Goal: Navigation & Orientation: Go to known website

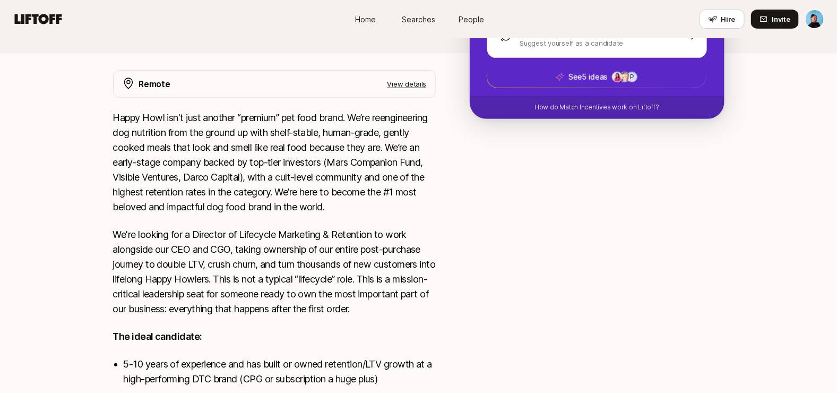
scroll to position [179, 0]
